Goal: Information Seeking & Learning: Learn about a topic

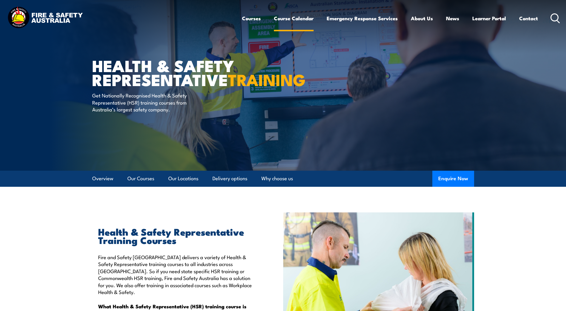
click at [301, 19] on link "Course Calendar" at bounding box center [294, 18] width 40 height 16
click at [183, 178] on link "Our Locations" at bounding box center [183, 179] width 30 height 16
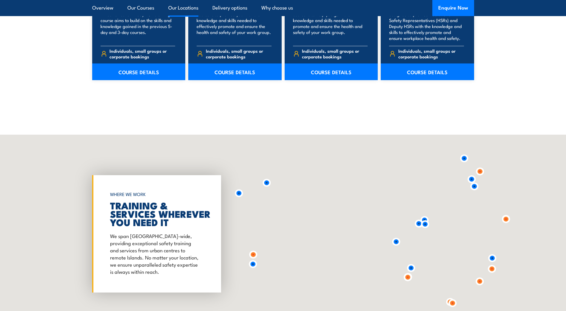
scroll to position [1076, 0]
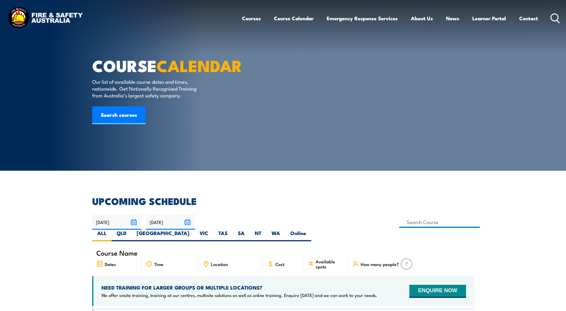
click at [46, 18] on img at bounding box center [45, 18] width 78 height 26
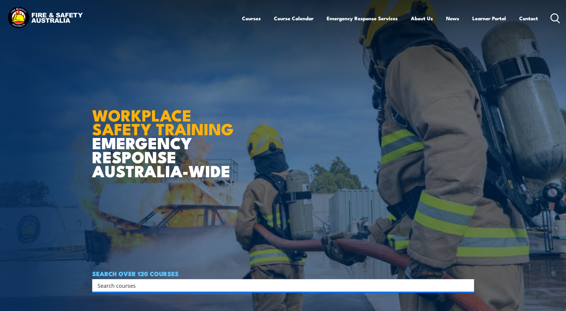
click at [53, 13] on img at bounding box center [45, 18] width 78 height 26
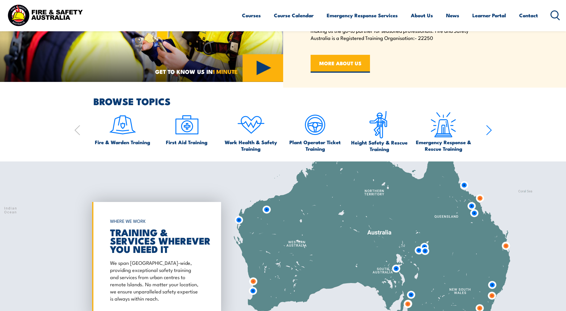
scroll to position [477, 0]
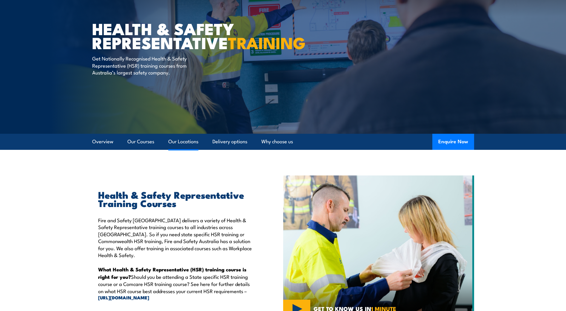
click at [186, 139] on link "Our Locations" at bounding box center [183, 142] width 30 height 16
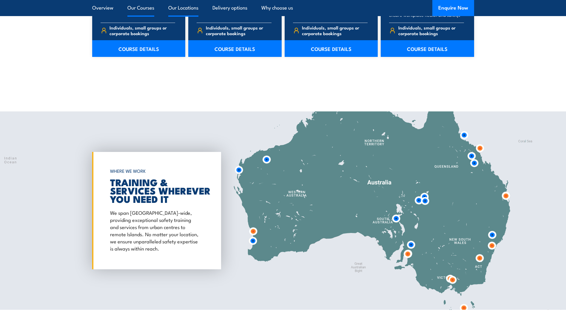
scroll to position [1080, 0]
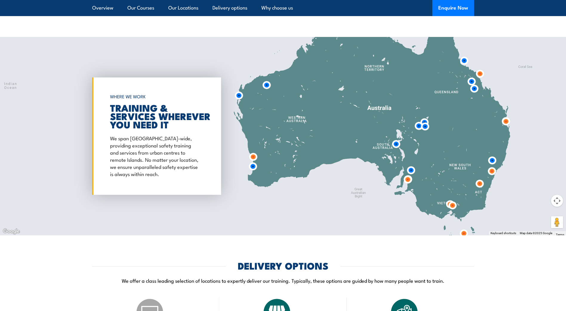
click at [506, 123] on img at bounding box center [505, 121] width 11 height 11
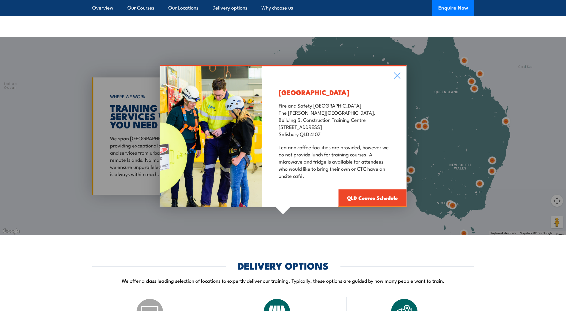
drag, startPoint x: 278, startPoint y: 134, endPoint x: 322, endPoint y: 136, distance: 43.6
click at [322, 136] on p "Fire and Safety Australia The Bob Marshman Building, Building 5, Construction T…" at bounding box center [334, 120] width 111 height 36
drag, startPoint x: 322, startPoint y: 136, endPoint x: 317, endPoint y: 135, distance: 5.4
click at [399, 73] on icon at bounding box center [397, 76] width 6 height 6
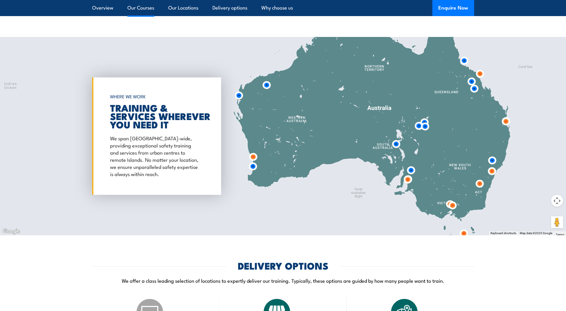
click at [149, 9] on link "Our Courses" at bounding box center [140, 8] width 27 height 16
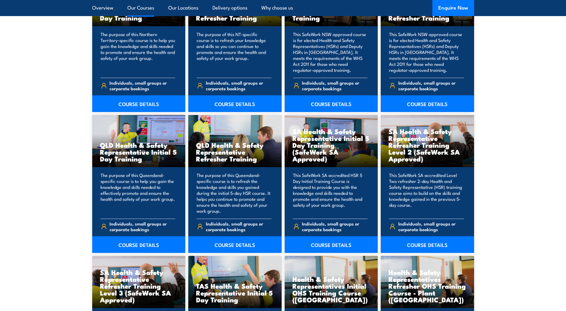
scroll to position [751, 0]
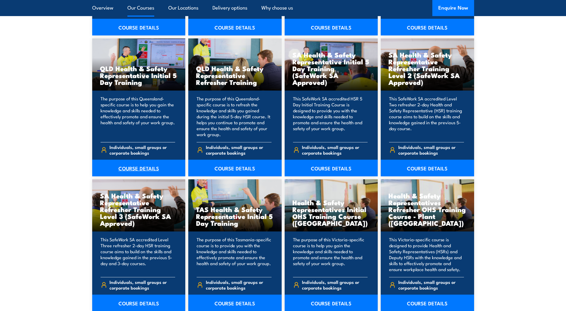
click at [135, 167] on link "COURSE DETAILS" at bounding box center [138, 168] width 93 height 17
click at [535, 232] on section "16 COURSES ACT Health & Safety Representative Initial 5 Day Training The purpos…" at bounding box center [283, 40] width 566 height 602
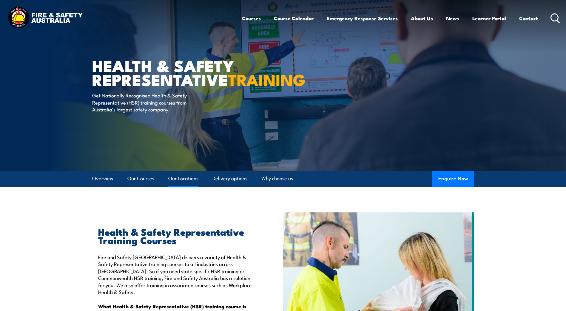
click at [182, 181] on link "Our Locations" at bounding box center [183, 179] width 30 height 16
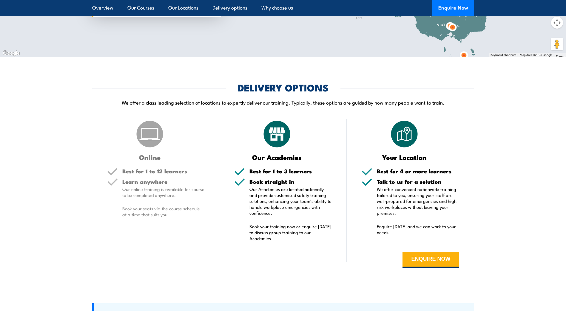
scroll to position [1259, 0]
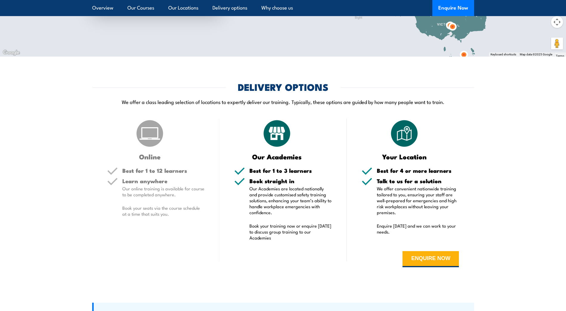
click at [275, 127] on img at bounding box center [277, 134] width 30 height 30
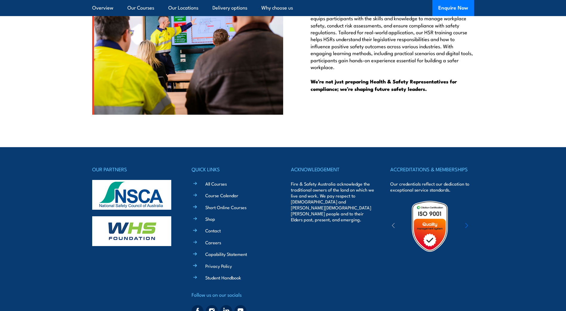
scroll to position [1763, 0]
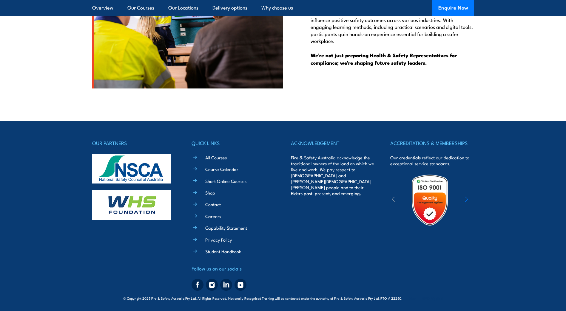
click at [467, 198] on icon "button" at bounding box center [466, 200] width 3 height 6
click at [221, 156] on link "All Courses" at bounding box center [215, 158] width 21 height 6
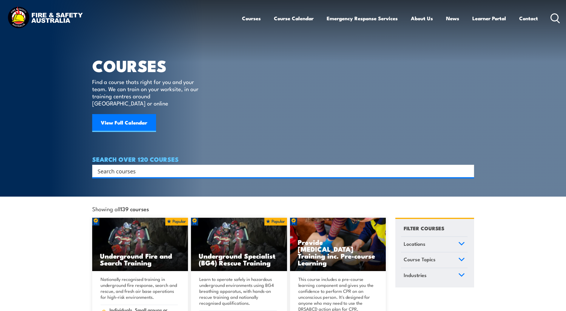
click at [128, 167] on input "Search input" at bounding box center [279, 171] width 363 height 9
click at [431, 167] on input "Search input" at bounding box center [279, 171] width 363 height 9
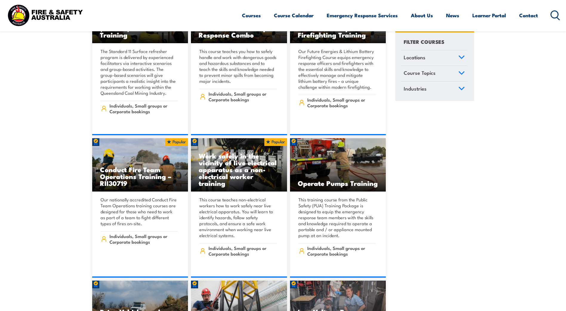
scroll to position [955, 0]
